Goal: Navigation & Orientation: Find specific page/section

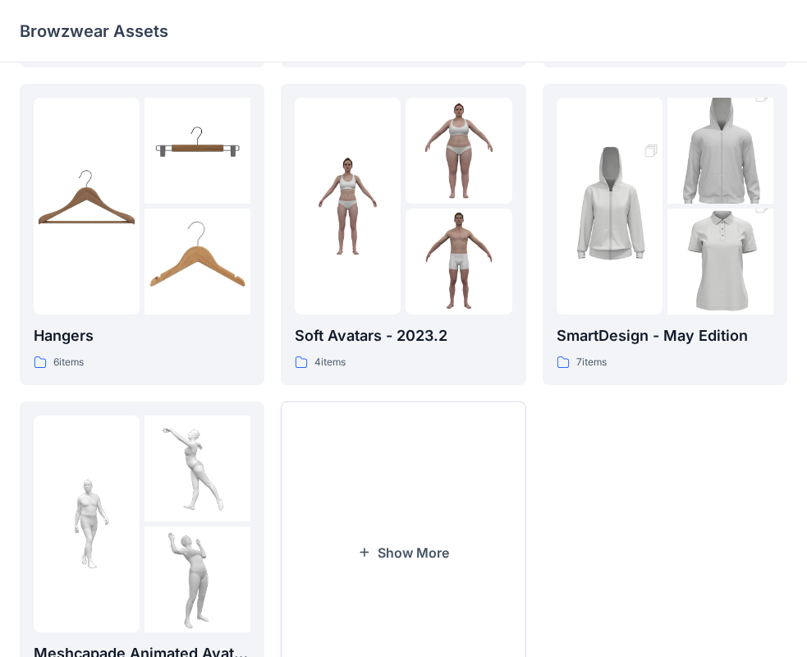
scroll to position [408, 0]
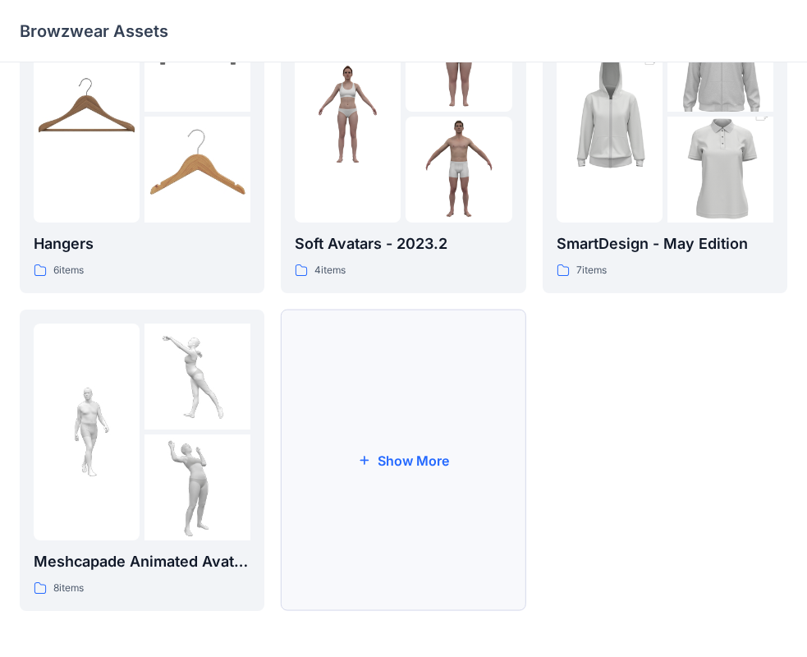
click at [427, 453] on button "Show More" at bounding box center [403, 460] width 245 height 301
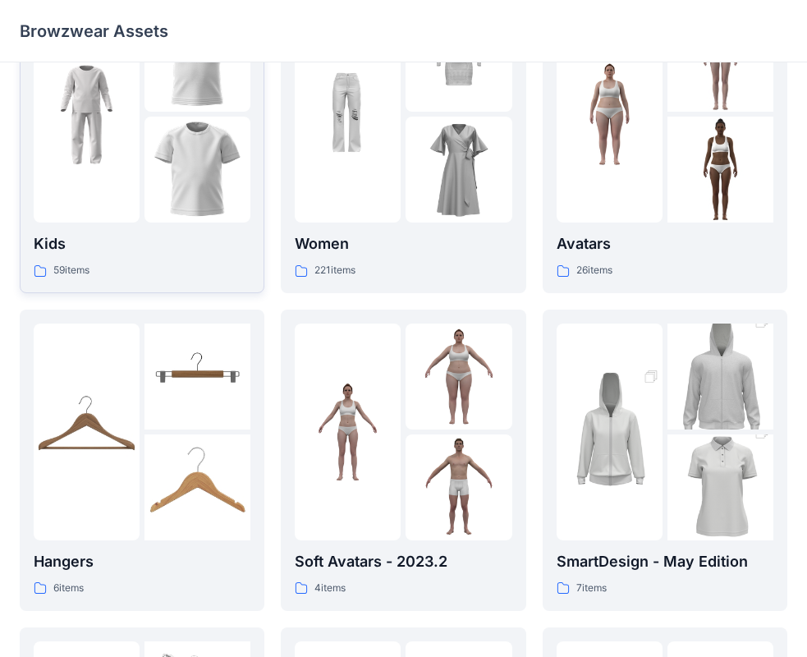
scroll to position [80, 0]
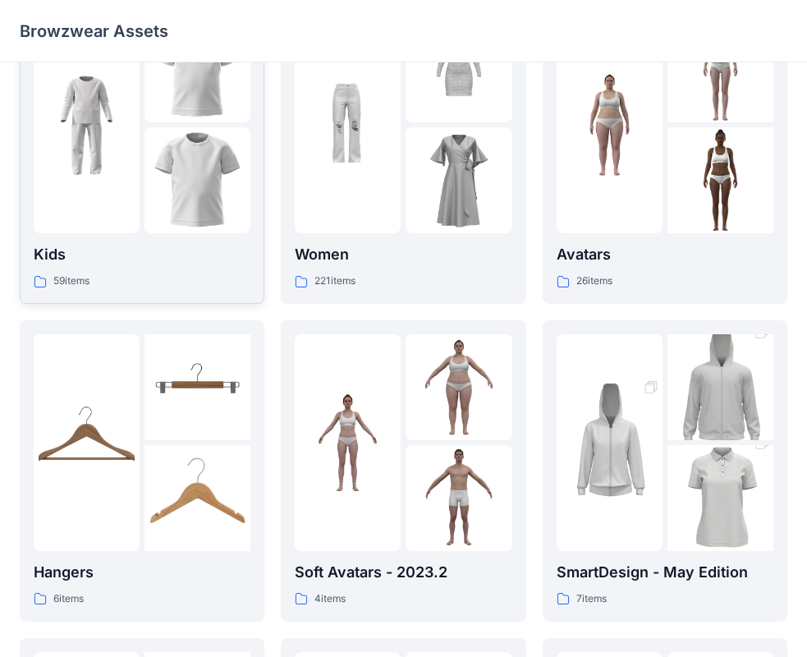
click at [162, 140] on img at bounding box center [198, 180] width 106 height 106
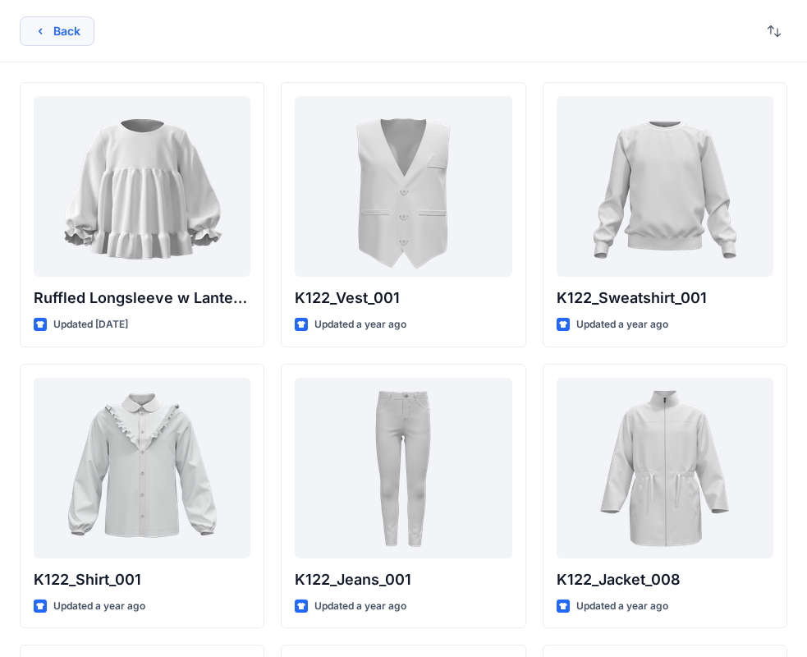
click at [71, 30] on button "Back" at bounding box center [57, 31] width 75 height 30
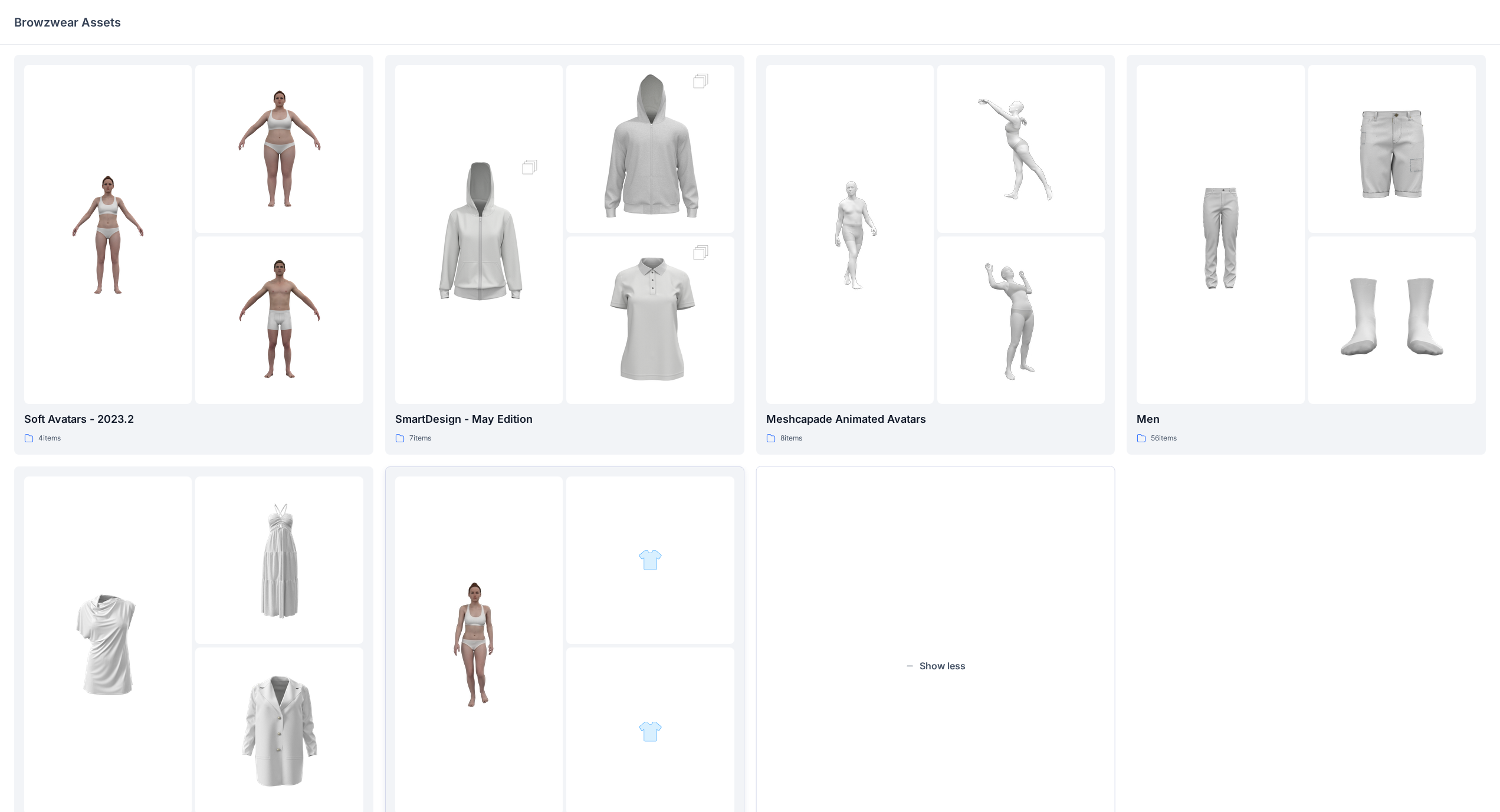
scroll to position [470, 0]
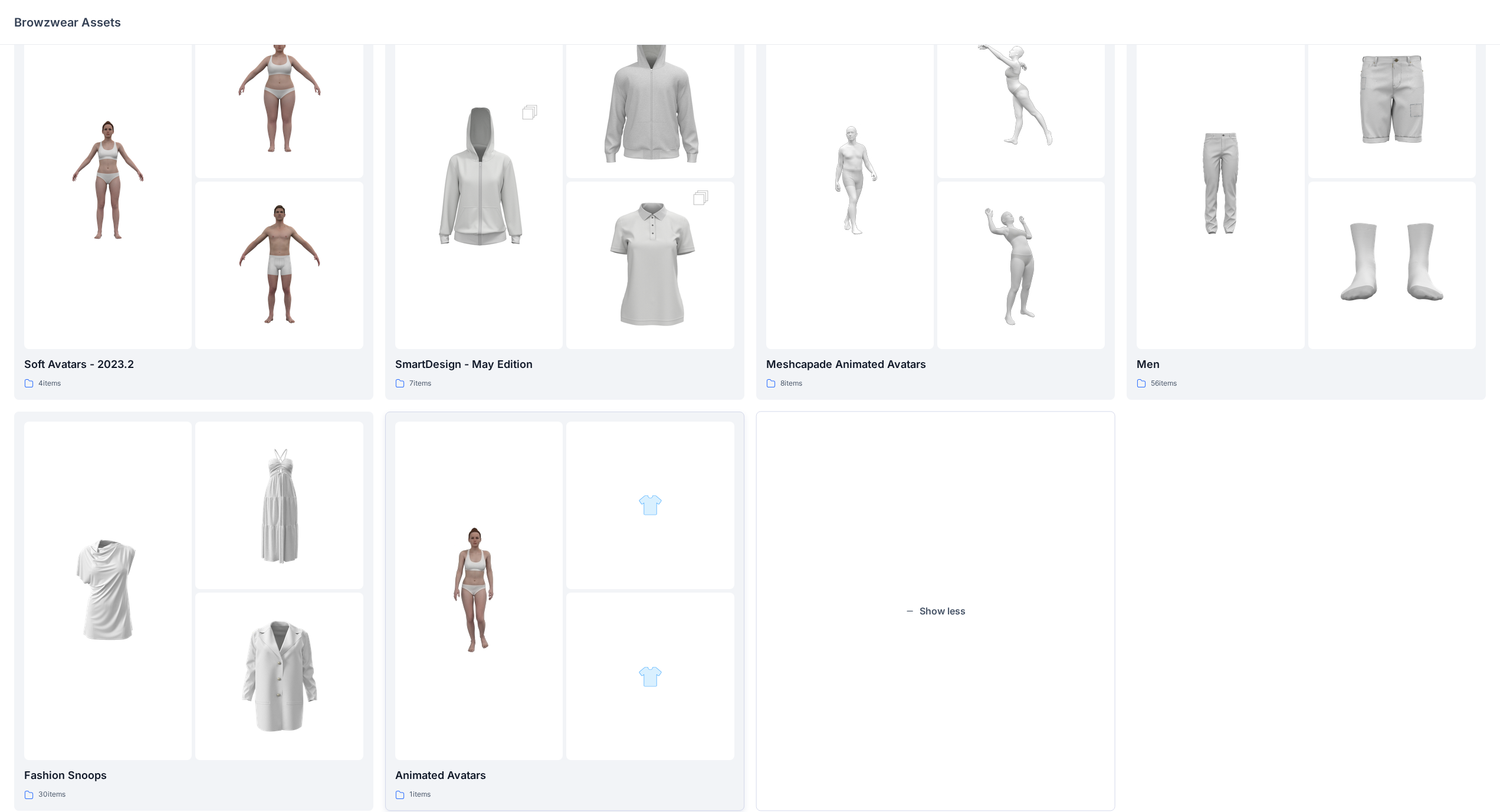
click at [552, 471] on div at bounding box center [478, 591] width 167 height 339
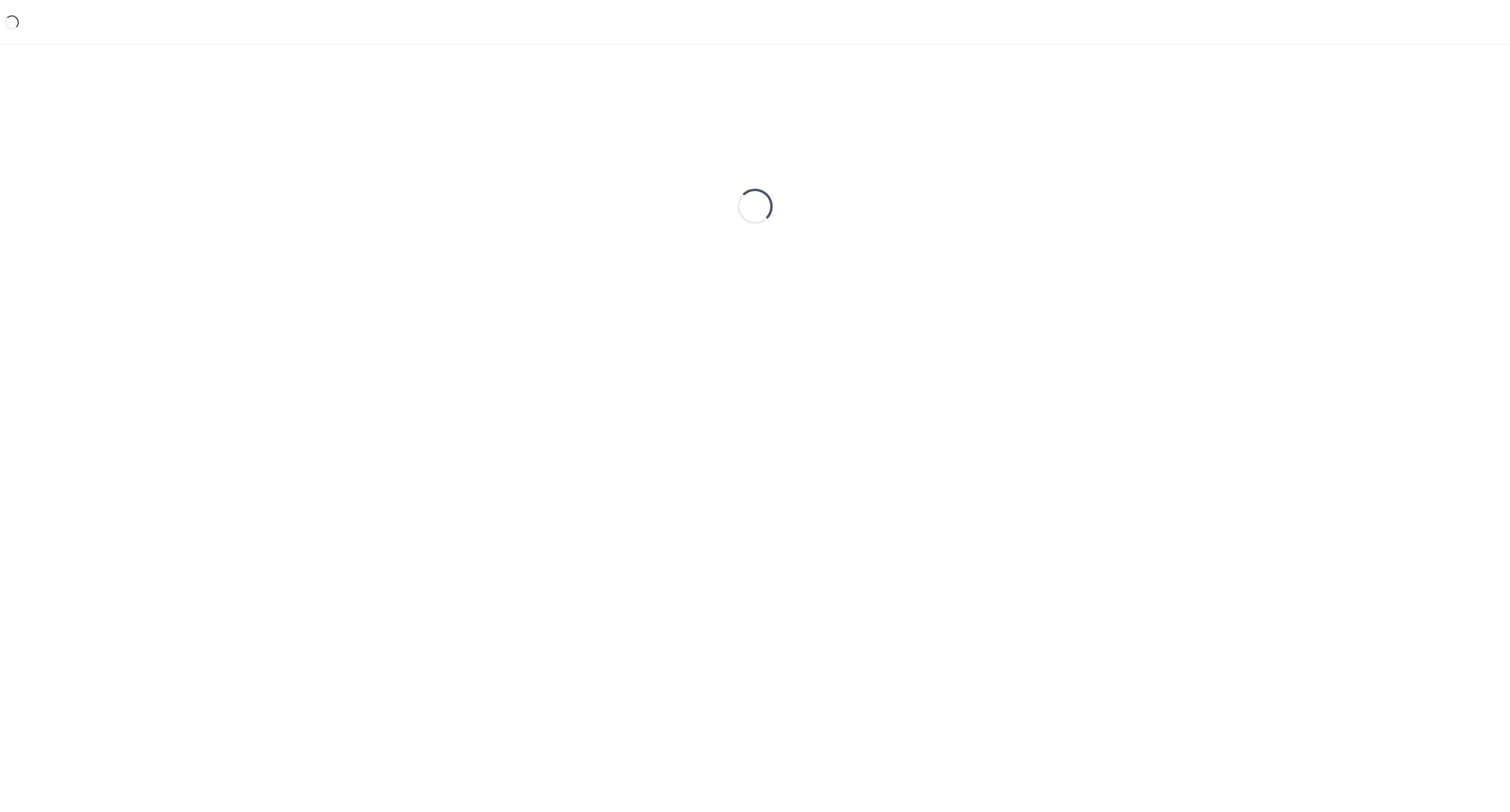
click at [552, 471] on div "Loading..." at bounding box center [755, 409] width 1510 height 729
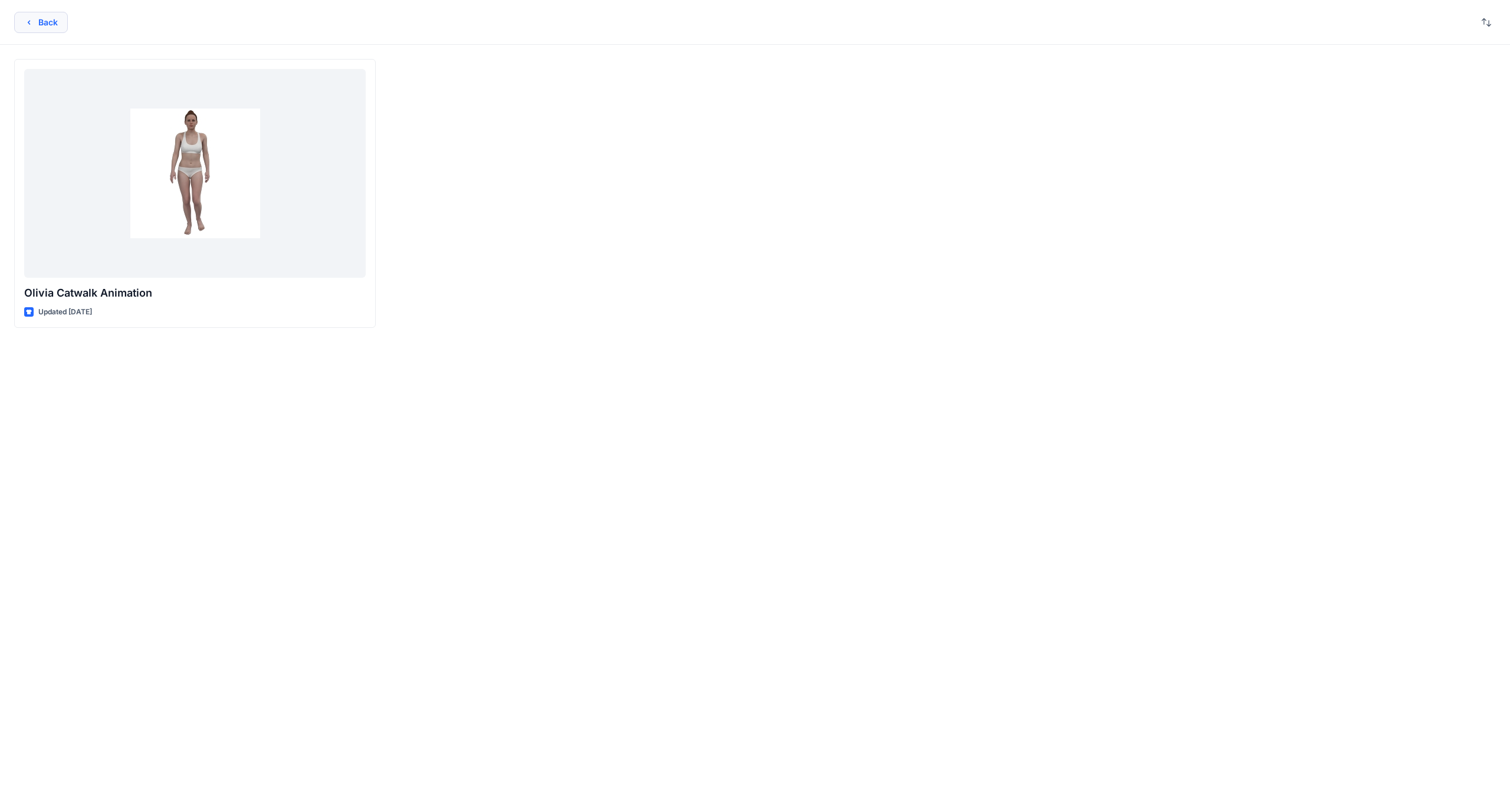
click at [41, 20] on button "Back" at bounding box center [41, 22] width 54 height 22
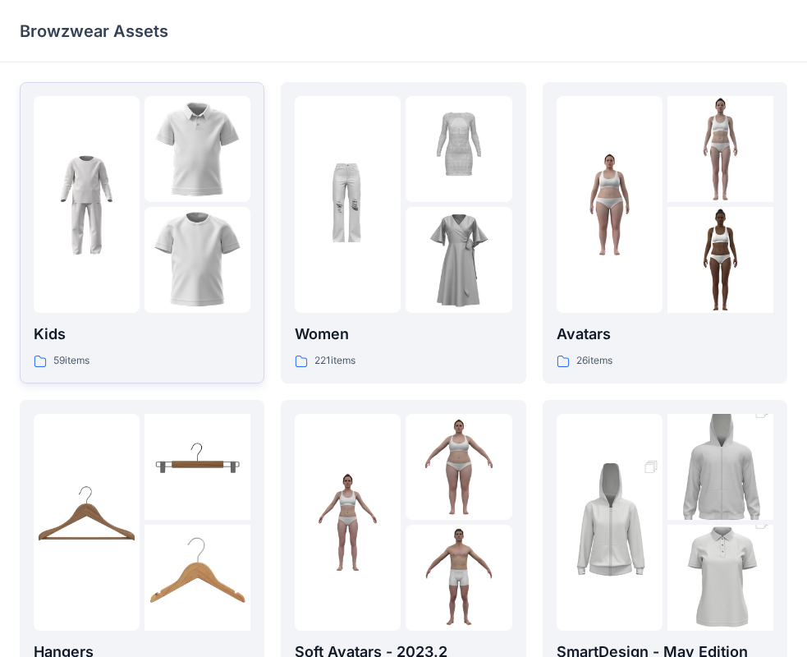
click at [155, 218] on img at bounding box center [198, 260] width 106 height 106
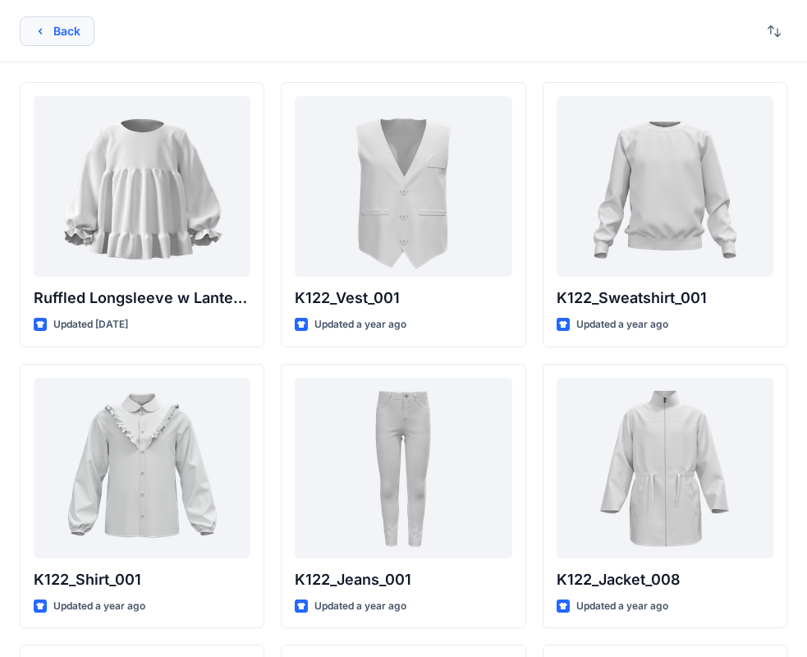
click at [48, 28] on button "Back" at bounding box center [57, 31] width 75 height 30
